Goal: Task Accomplishment & Management: Manage account settings

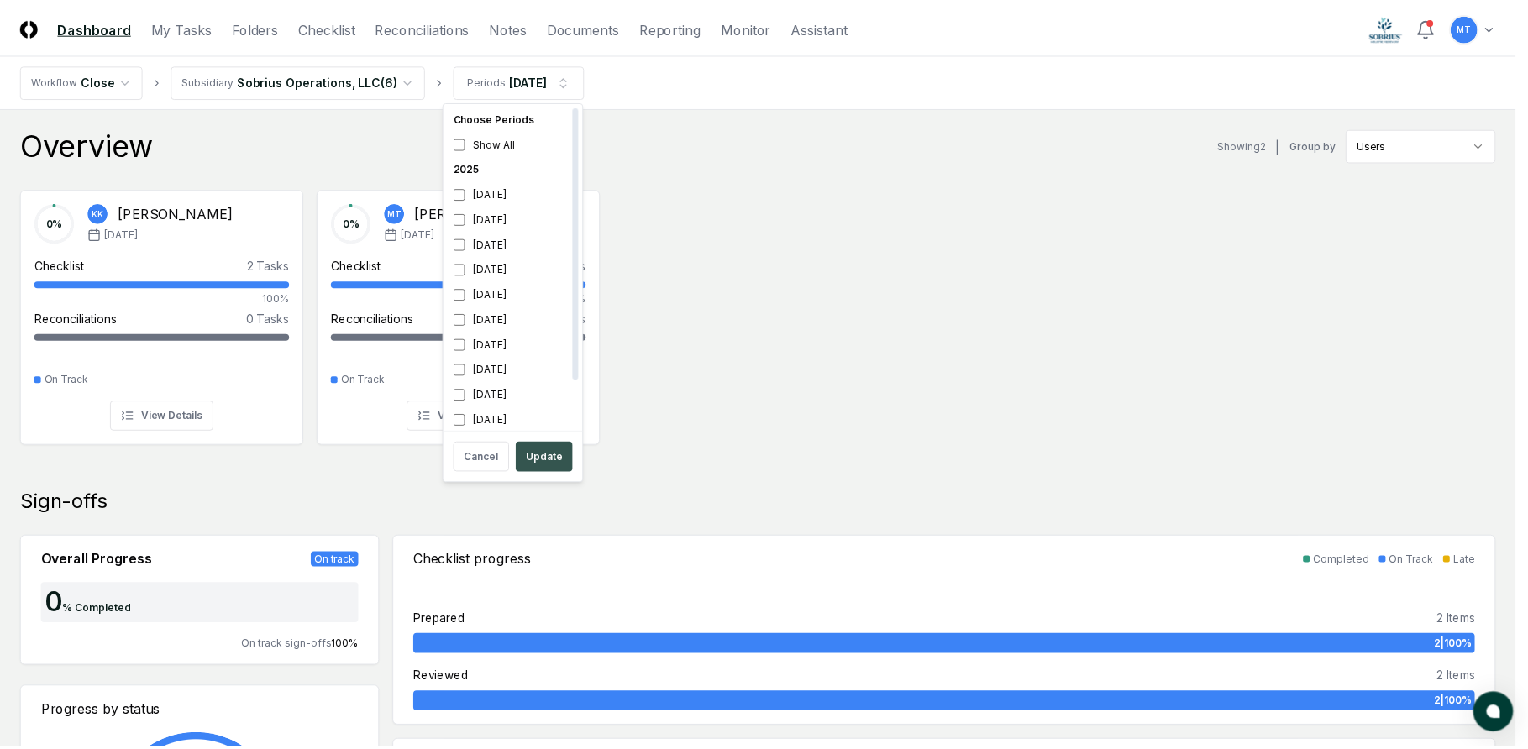
scroll to position [5, 0]
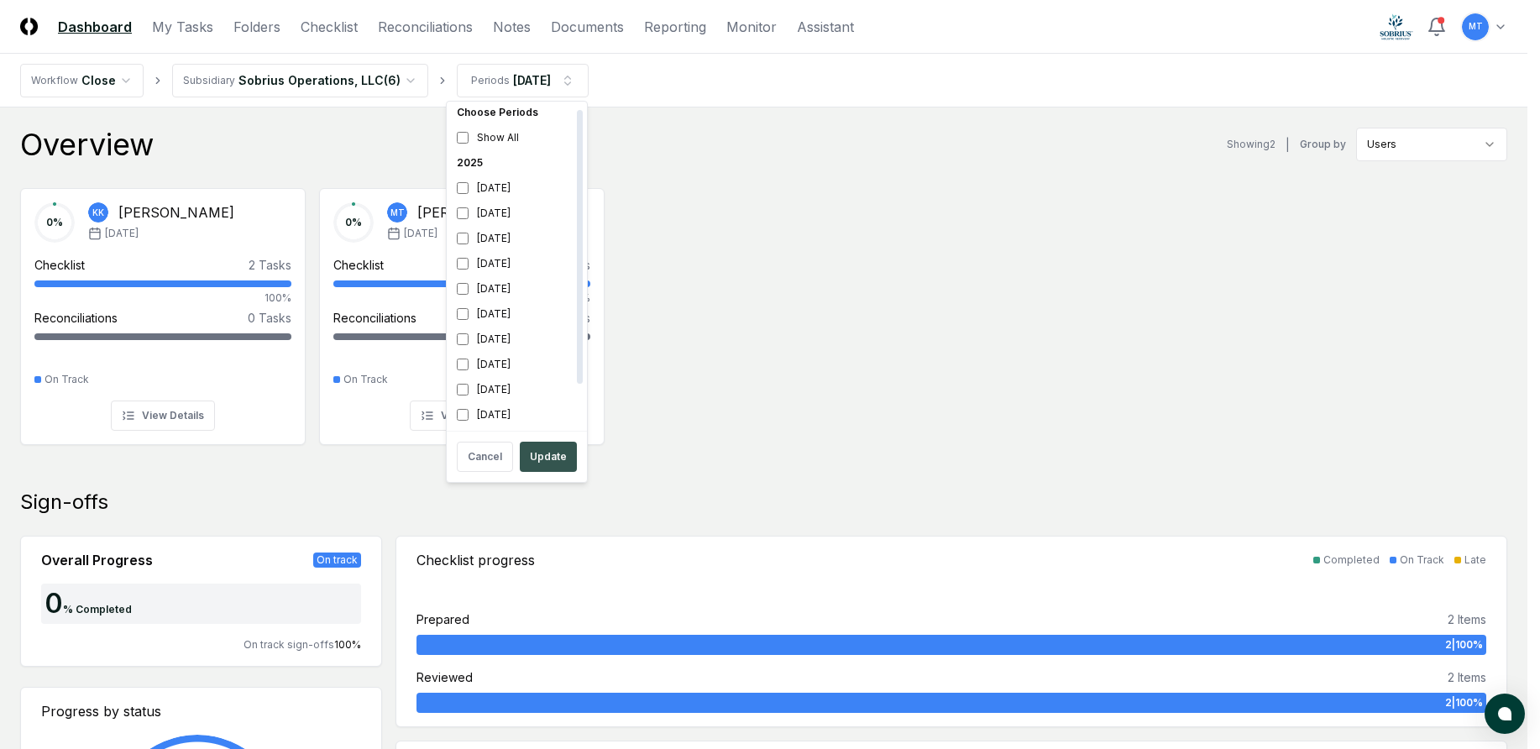
click at [559, 456] on button "Update" at bounding box center [548, 457] width 57 height 30
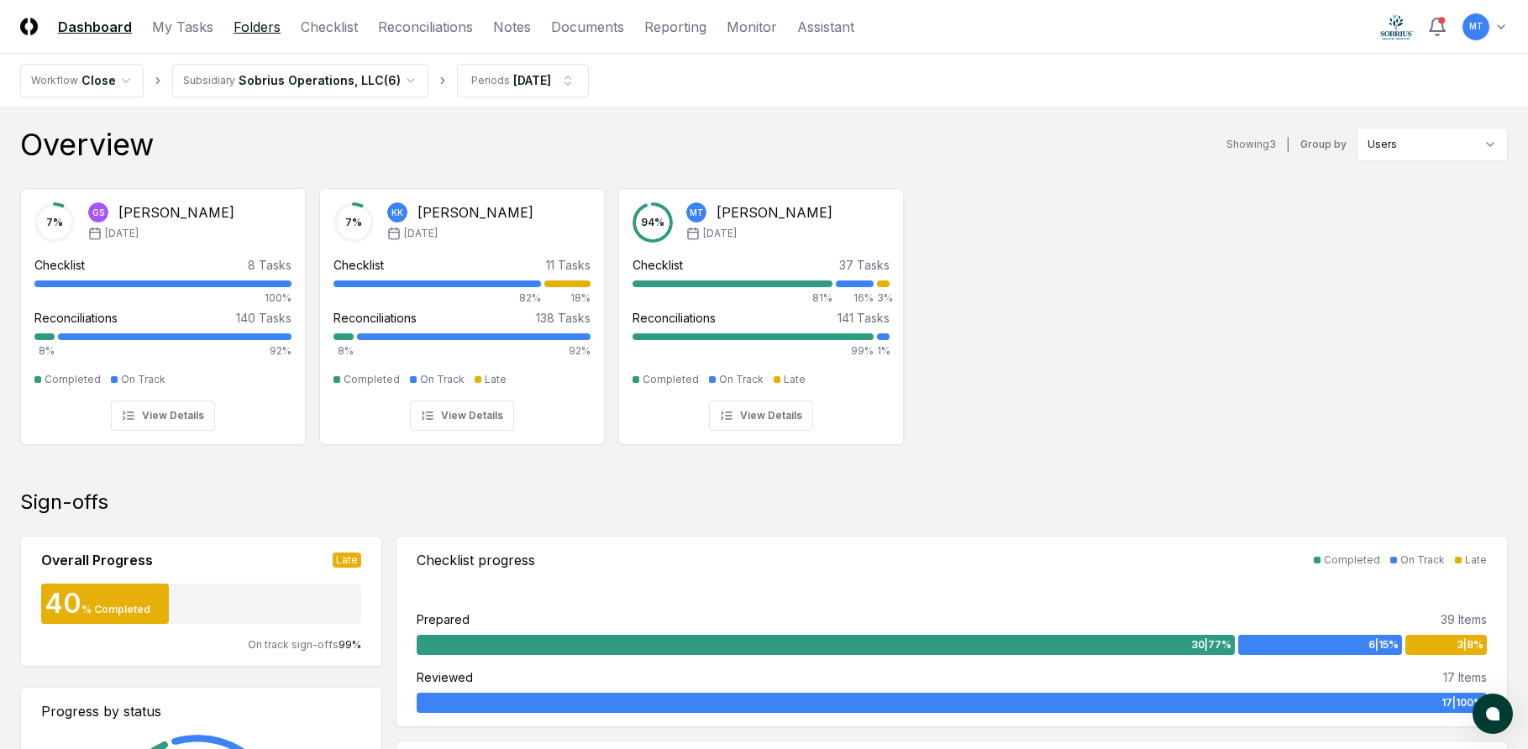
click at [259, 29] on link "Folders" at bounding box center [256, 27] width 47 height 20
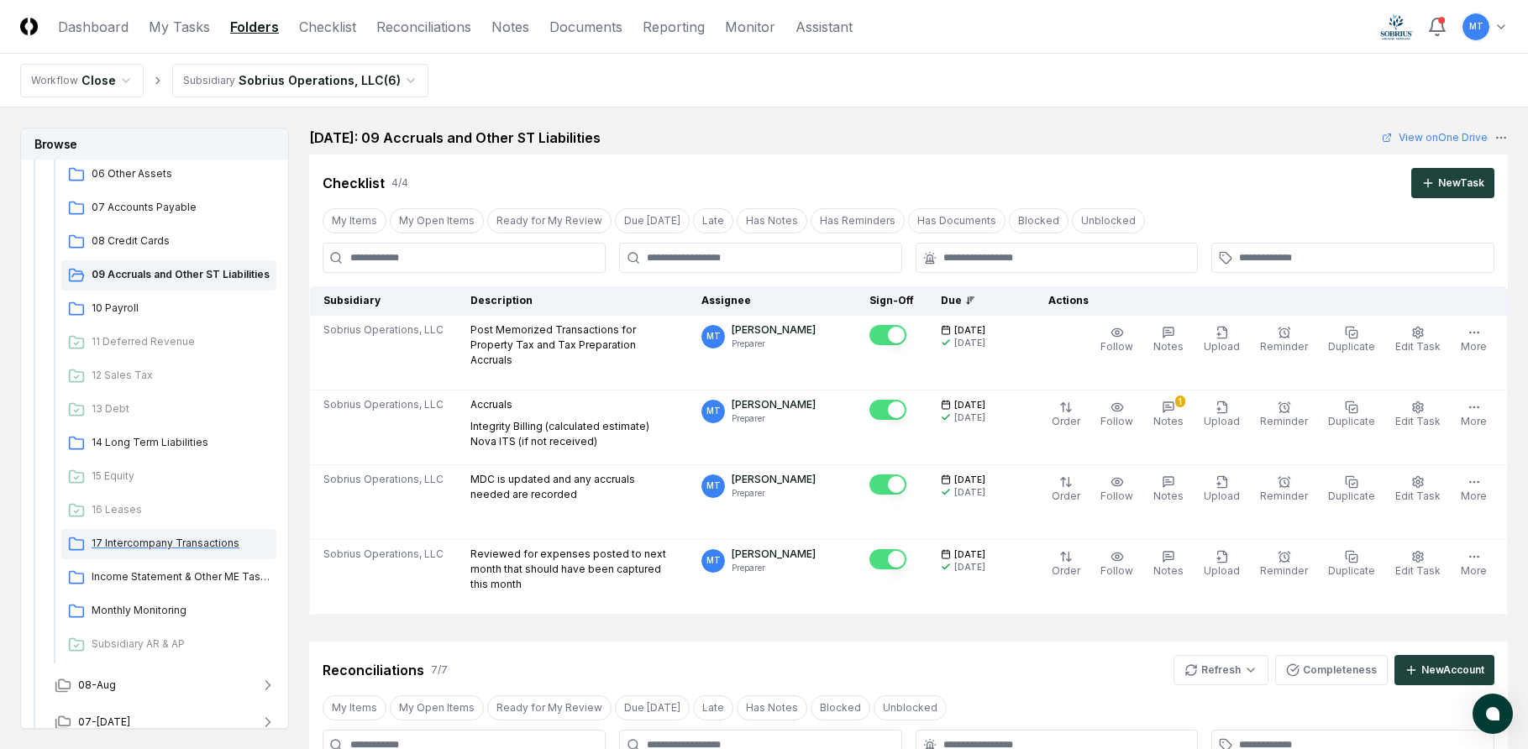
scroll to position [420, 0]
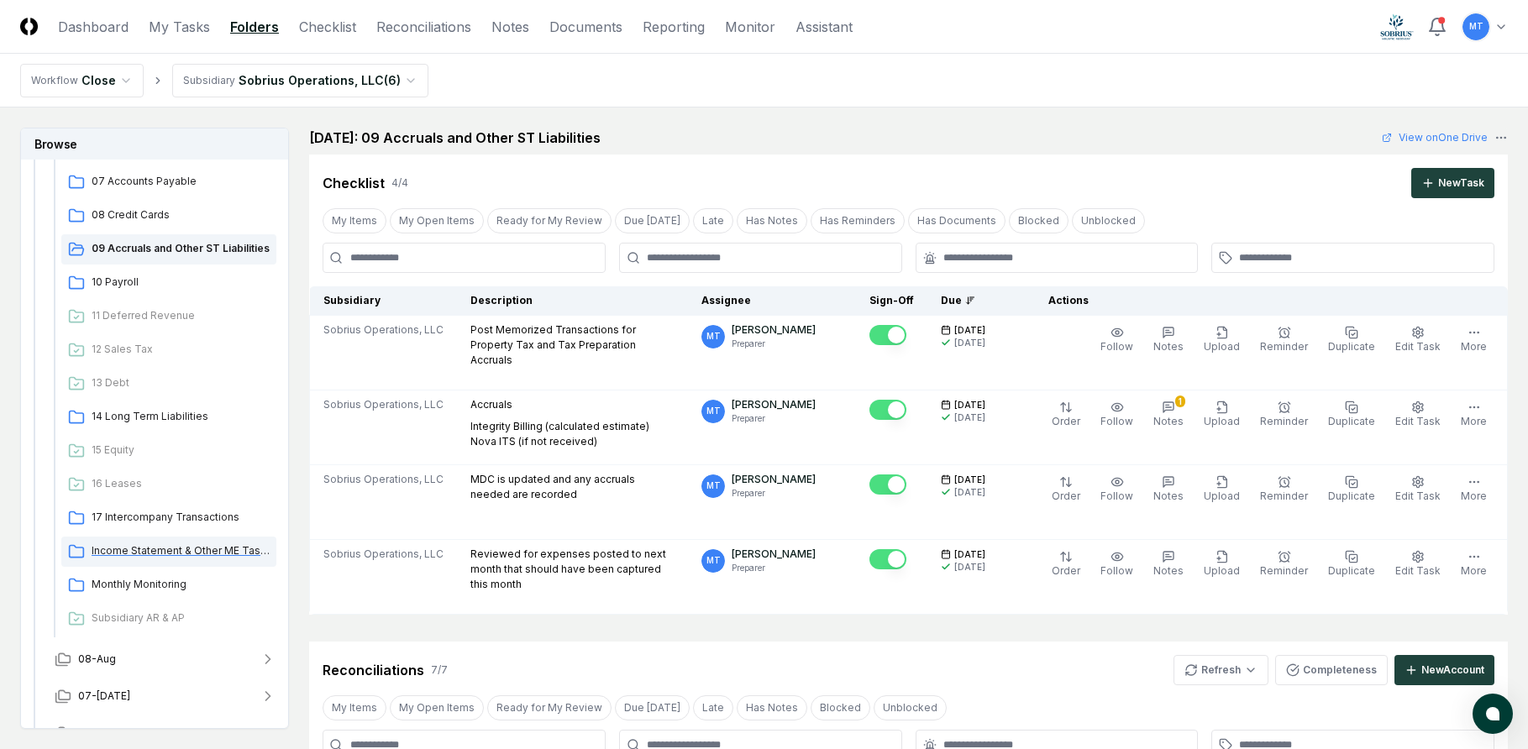
click at [170, 557] on span "Income Statement & Other ME Tasks" at bounding box center [181, 550] width 178 height 15
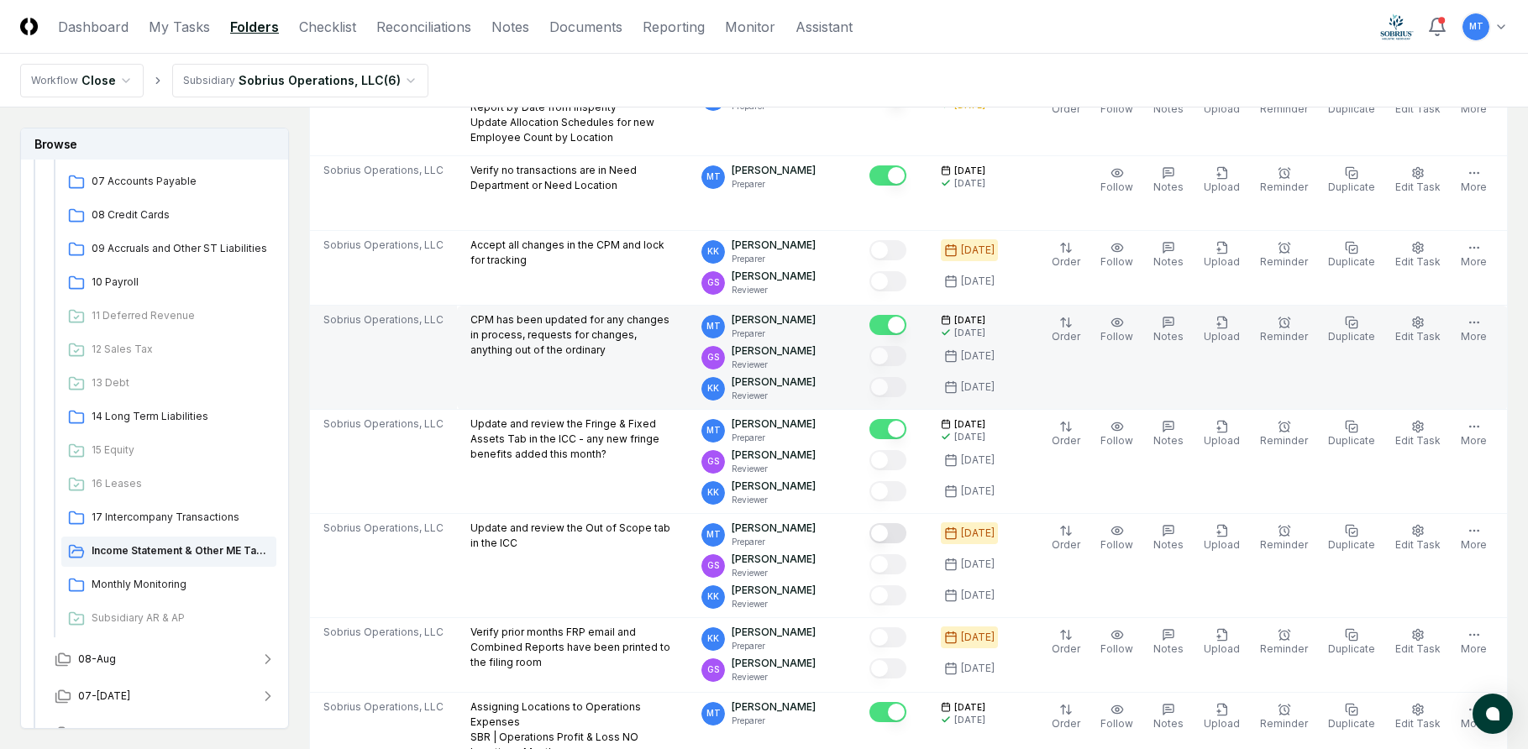
scroll to position [420, 0]
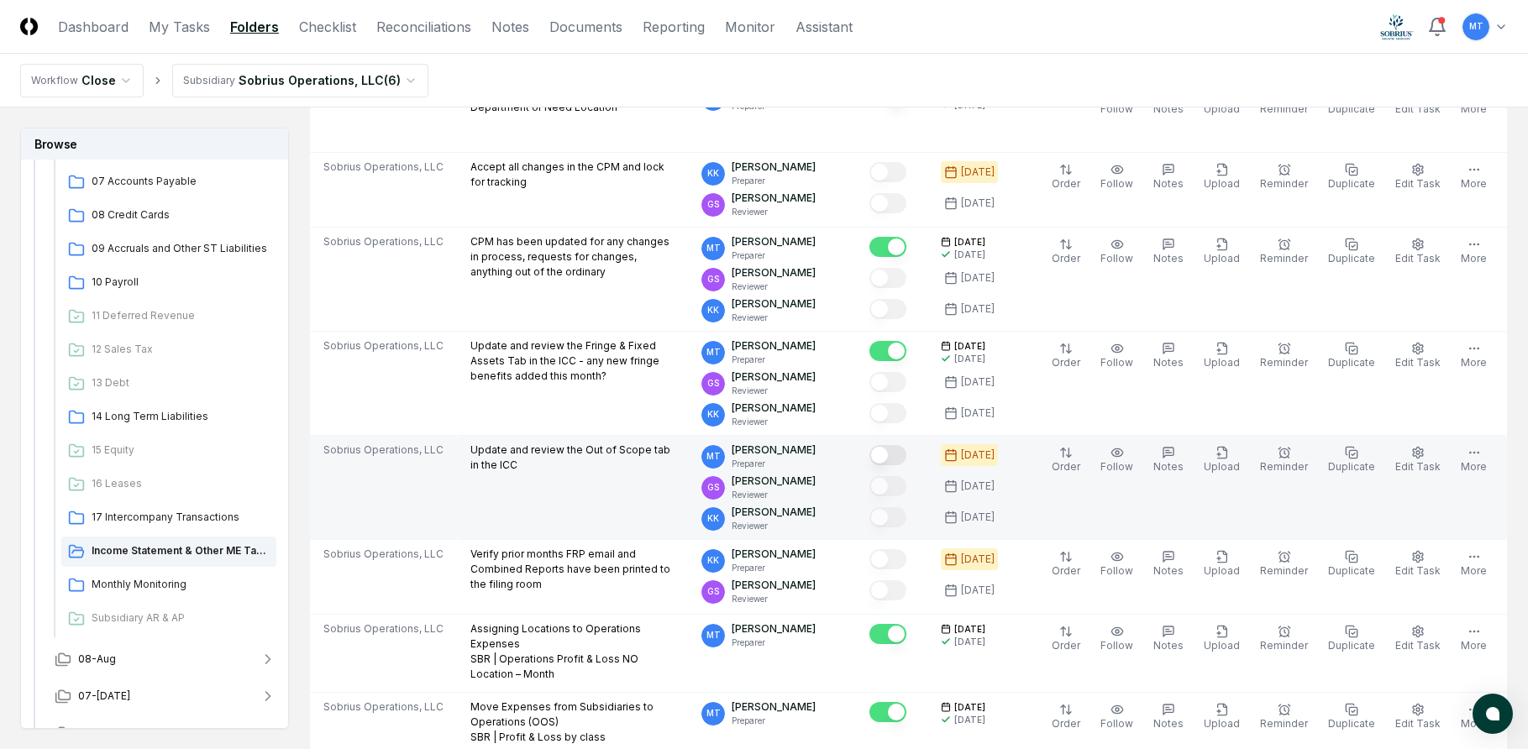
click at [906, 459] on button "Mark complete" at bounding box center [887, 455] width 37 height 20
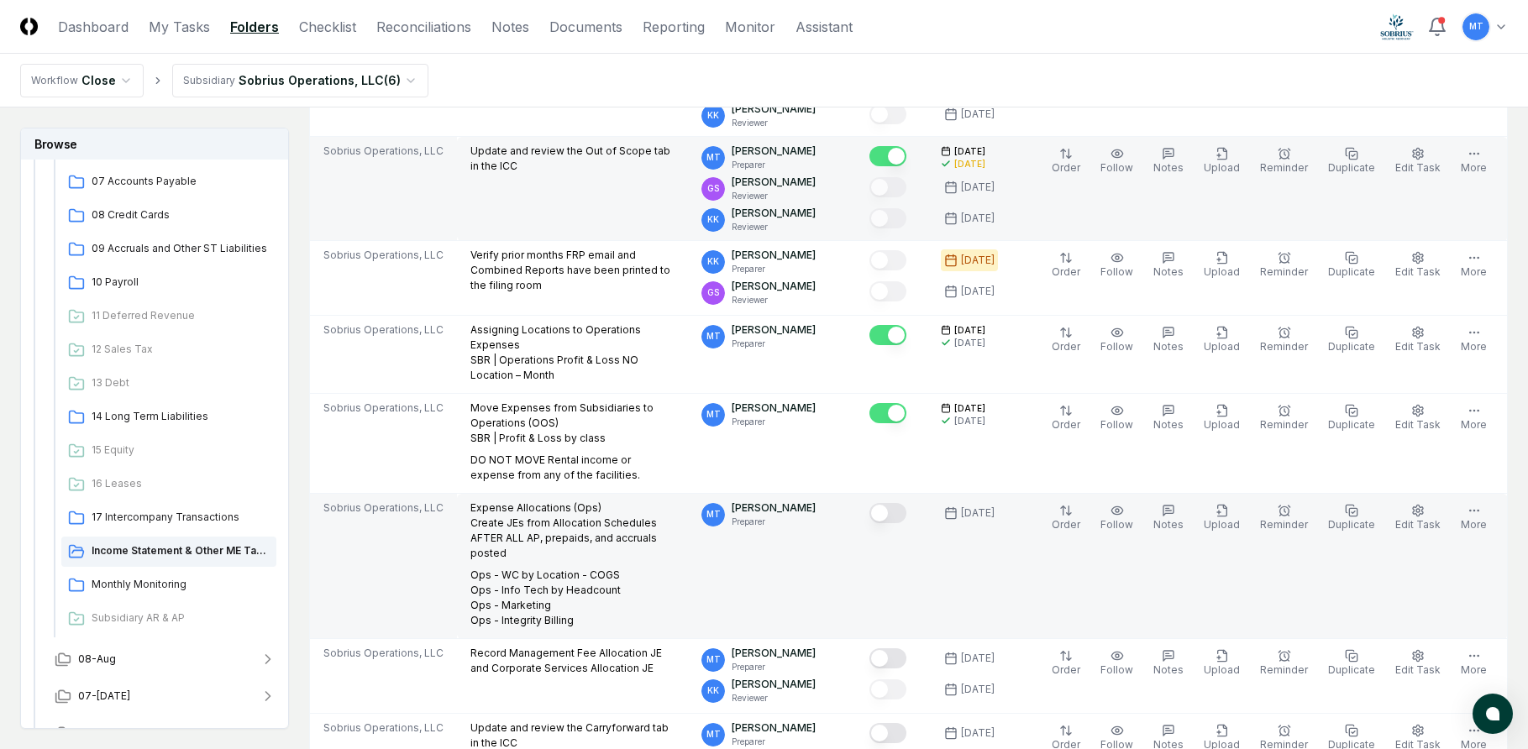
scroll to position [756, 0]
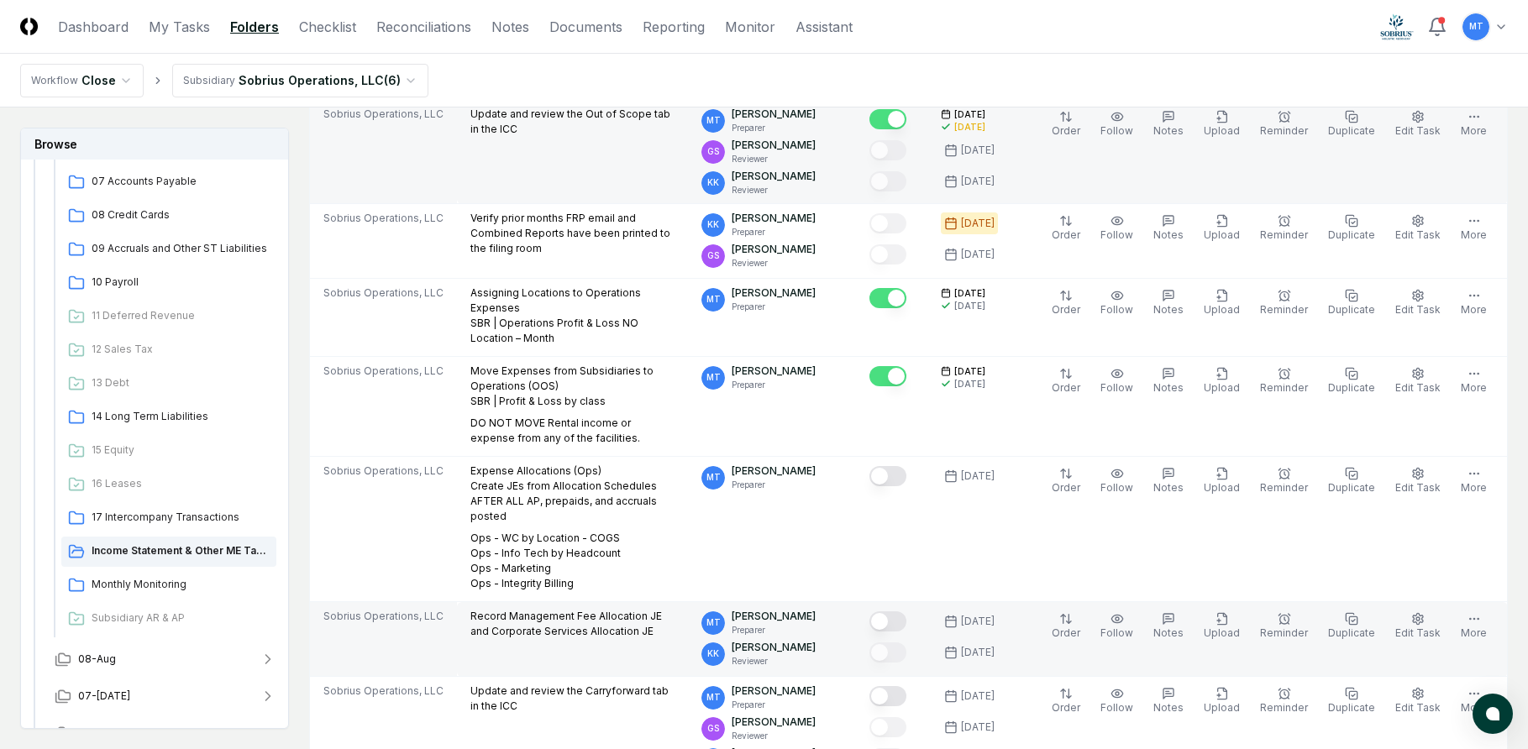
click at [906, 611] on button "Mark complete" at bounding box center [887, 621] width 37 height 20
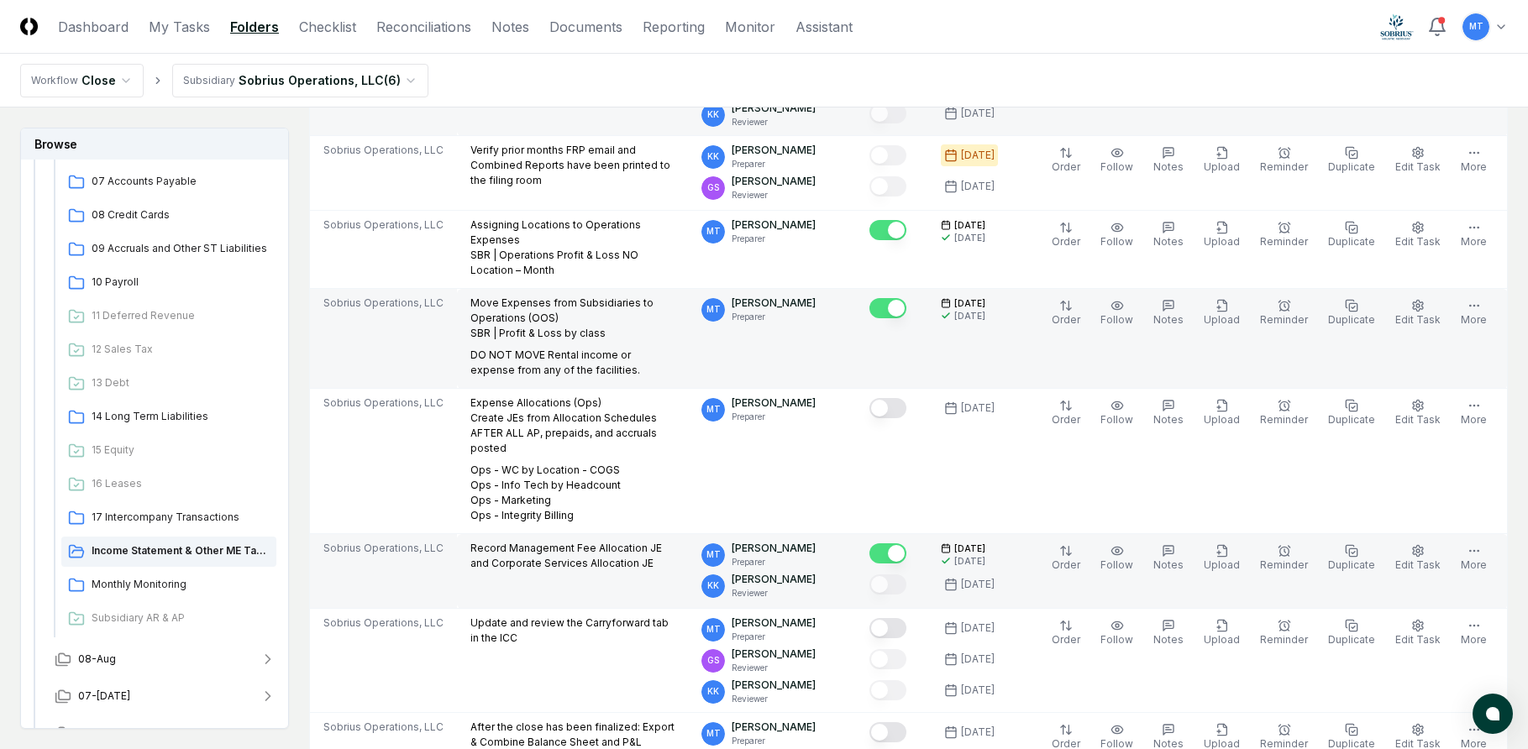
scroll to position [840, 0]
